Goal: Task Accomplishment & Management: Use online tool/utility

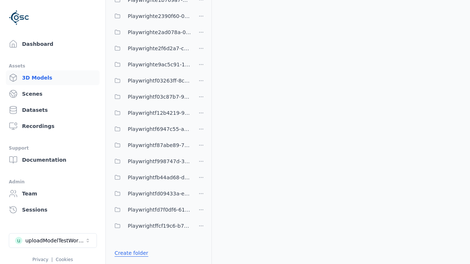
click at [129, 253] on link "Create folder" at bounding box center [132, 253] width 34 height 7
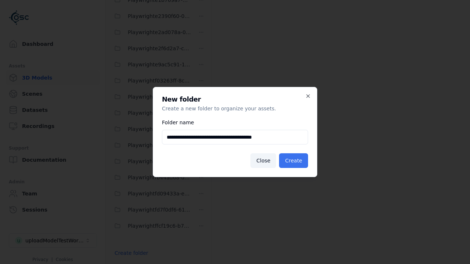
type input "**********"
click at [295, 161] on button "Create" at bounding box center [293, 161] width 29 height 15
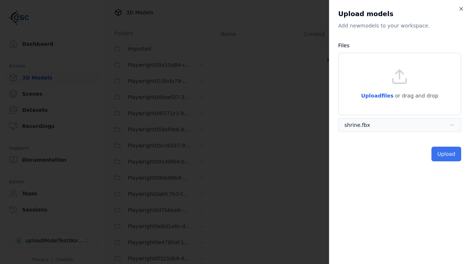
click at [447, 154] on button "Upload" at bounding box center [447, 154] width 30 height 15
